Goal: Transaction & Acquisition: Purchase product/service

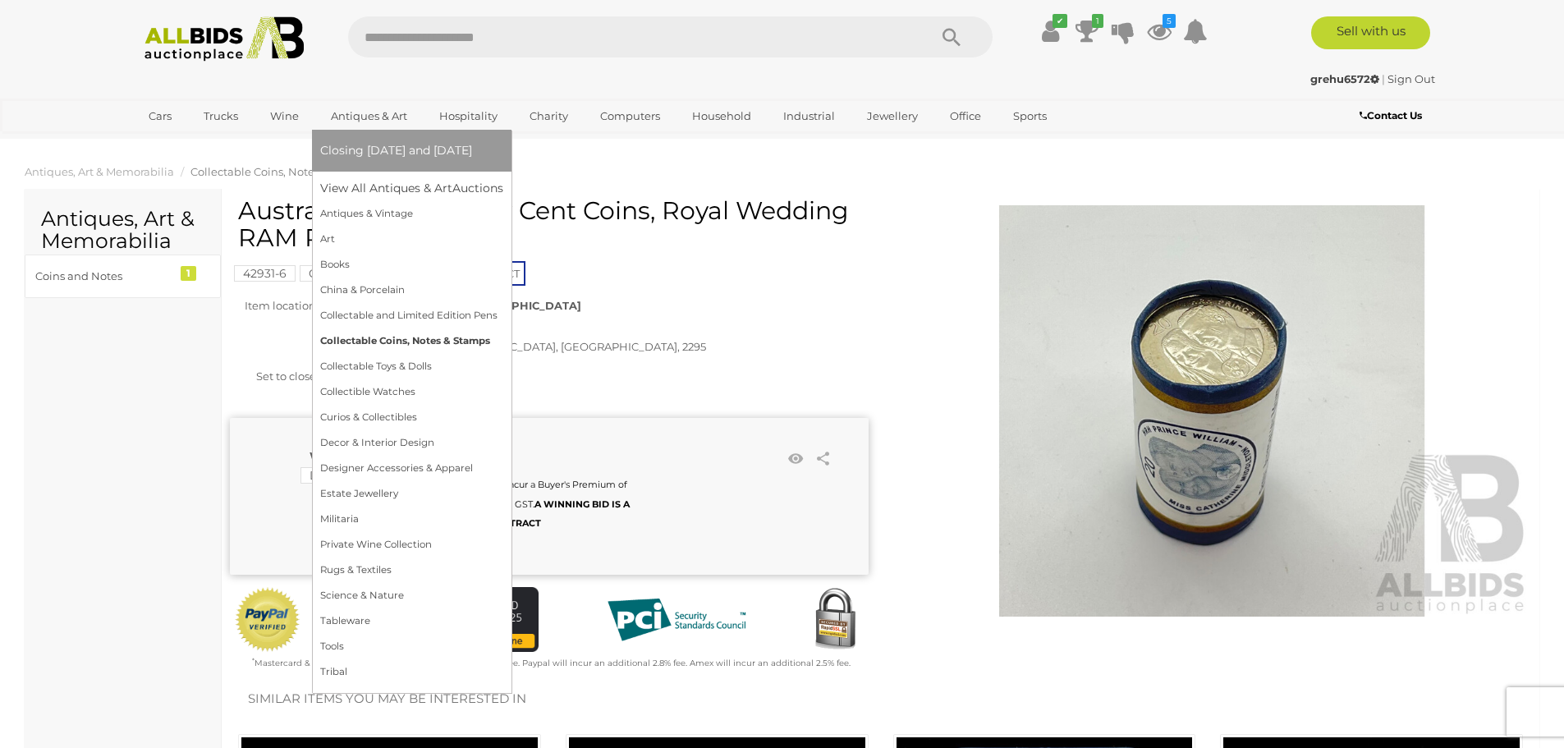
click at [377, 339] on link "Collectable Coins, Notes & Stamps" at bounding box center [411, 340] width 183 height 25
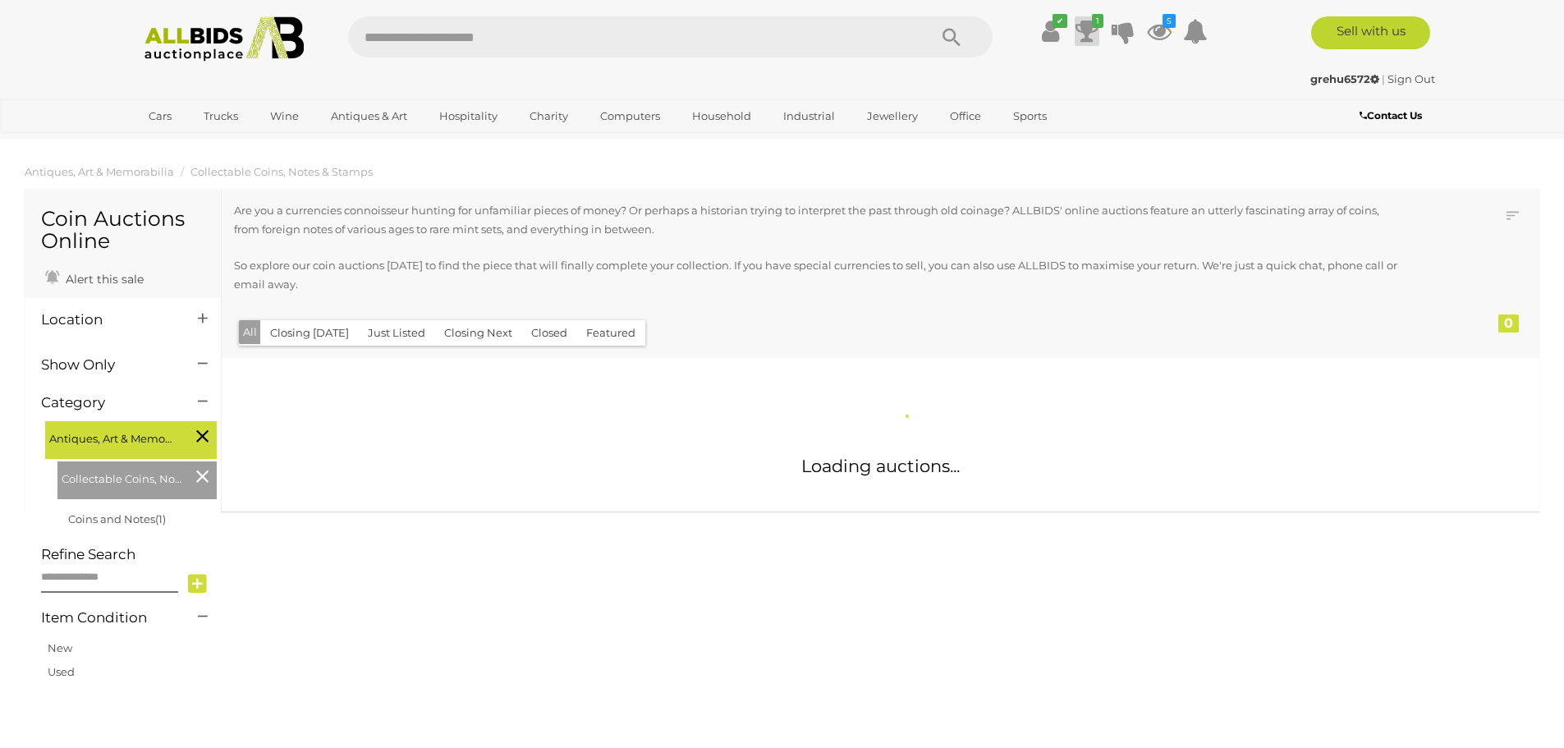
click at [1084, 30] on icon at bounding box center [1086, 31] width 23 height 30
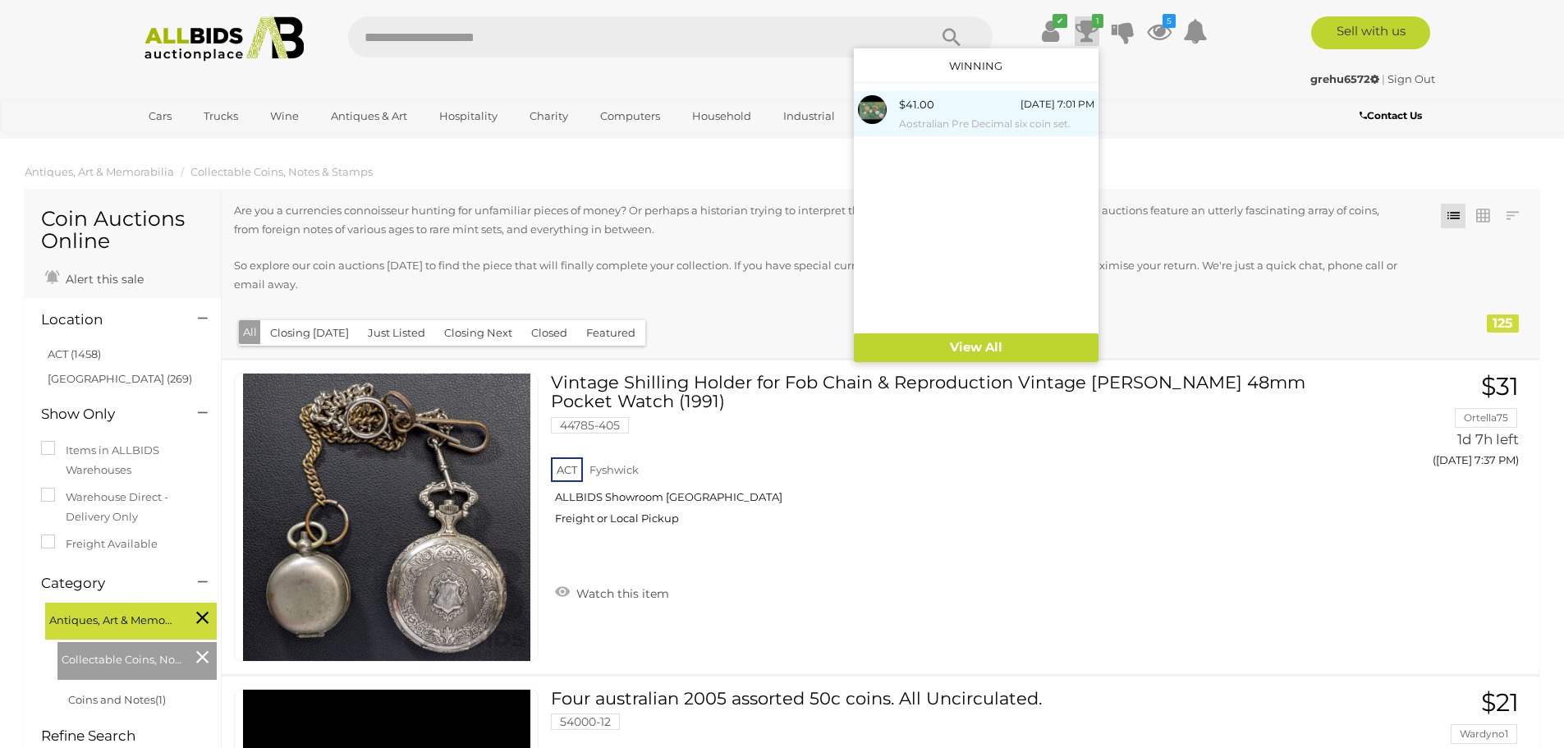
click at [911, 108] on div "$41.00" at bounding box center [916, 104] width 35 height 19
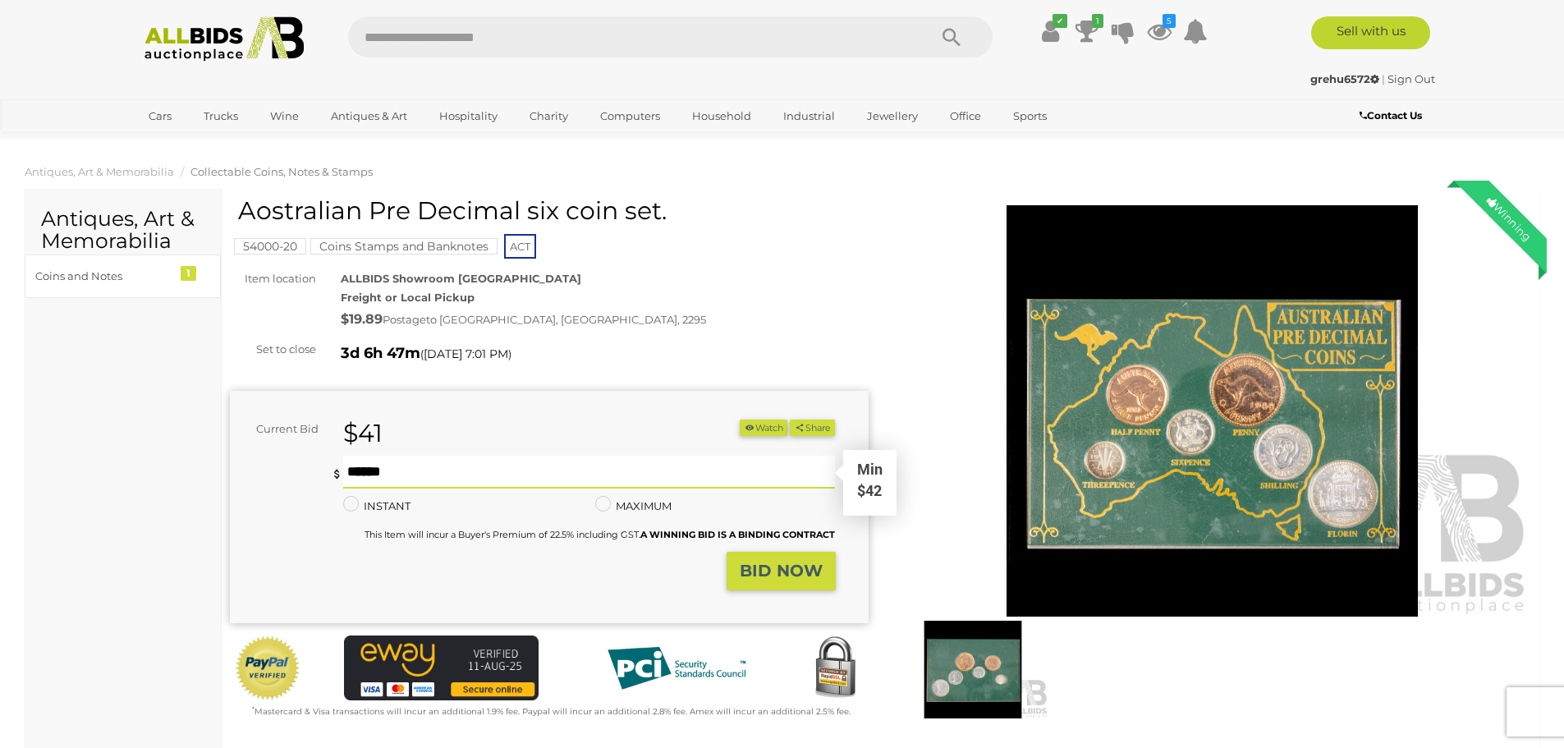
click at [350, 474] on input "text" at bounding box center [589, 472] width 492 height 33
type input "**"
click at [775, 565] on strong "BID NOW" at bounding box center [781, 571] width 83 height 20
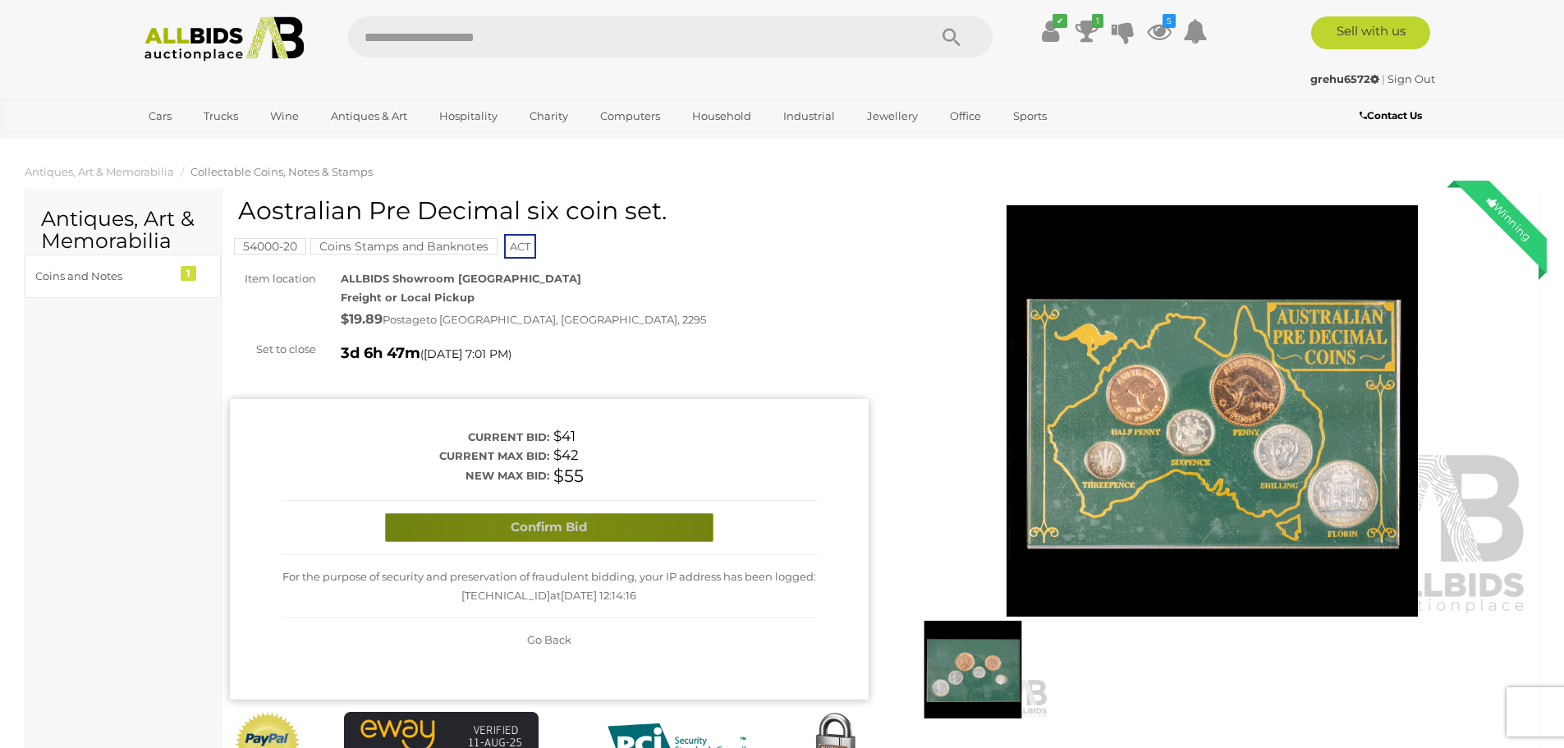
click at [560, 529] on button "Confirm Bid" at bounding box center [549, 527] width 328 height 29
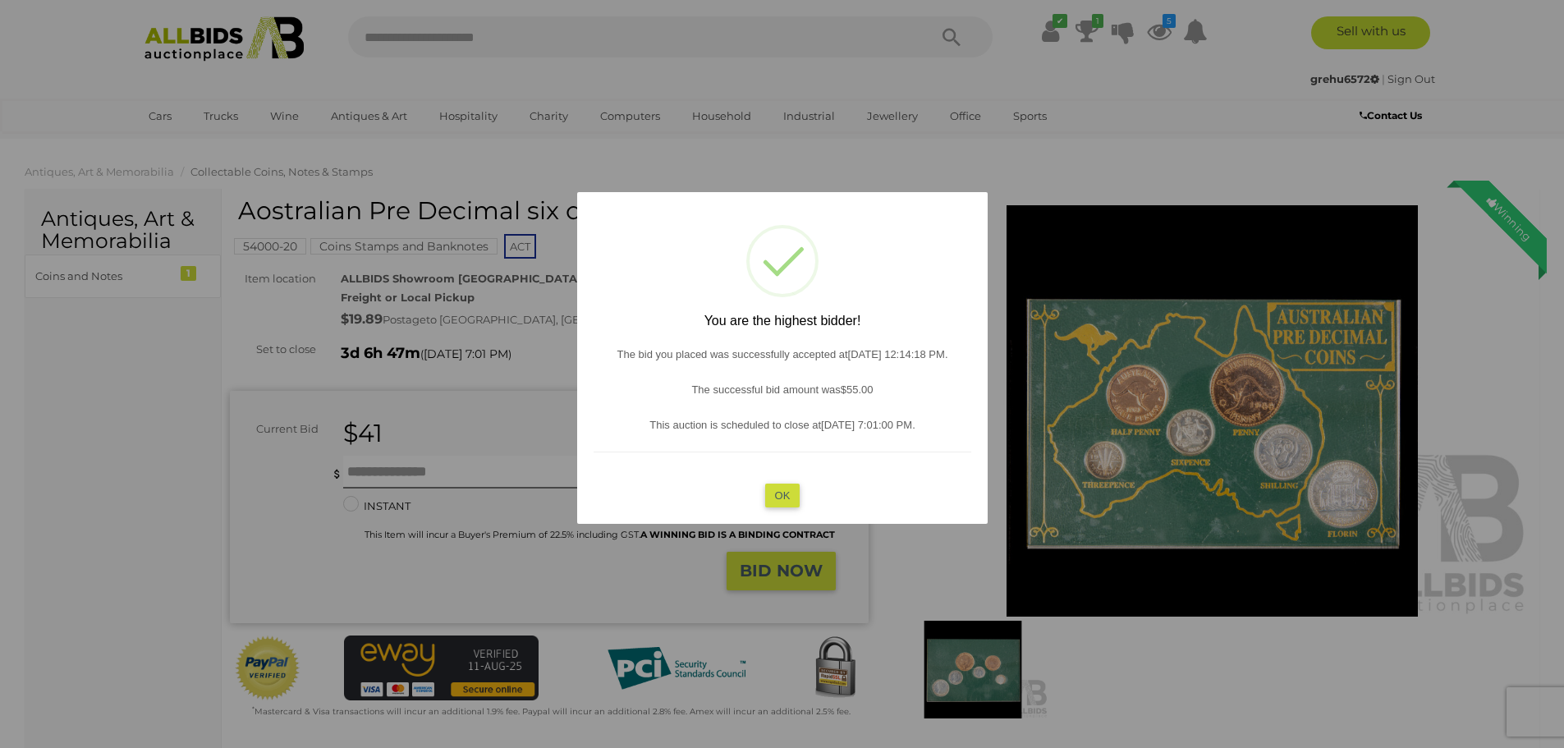
click at [776, 493] on button "OK" at bounding box center [781, 495] width 35 height 24
